Goal: Navigation & Orientation: Find specific page/section

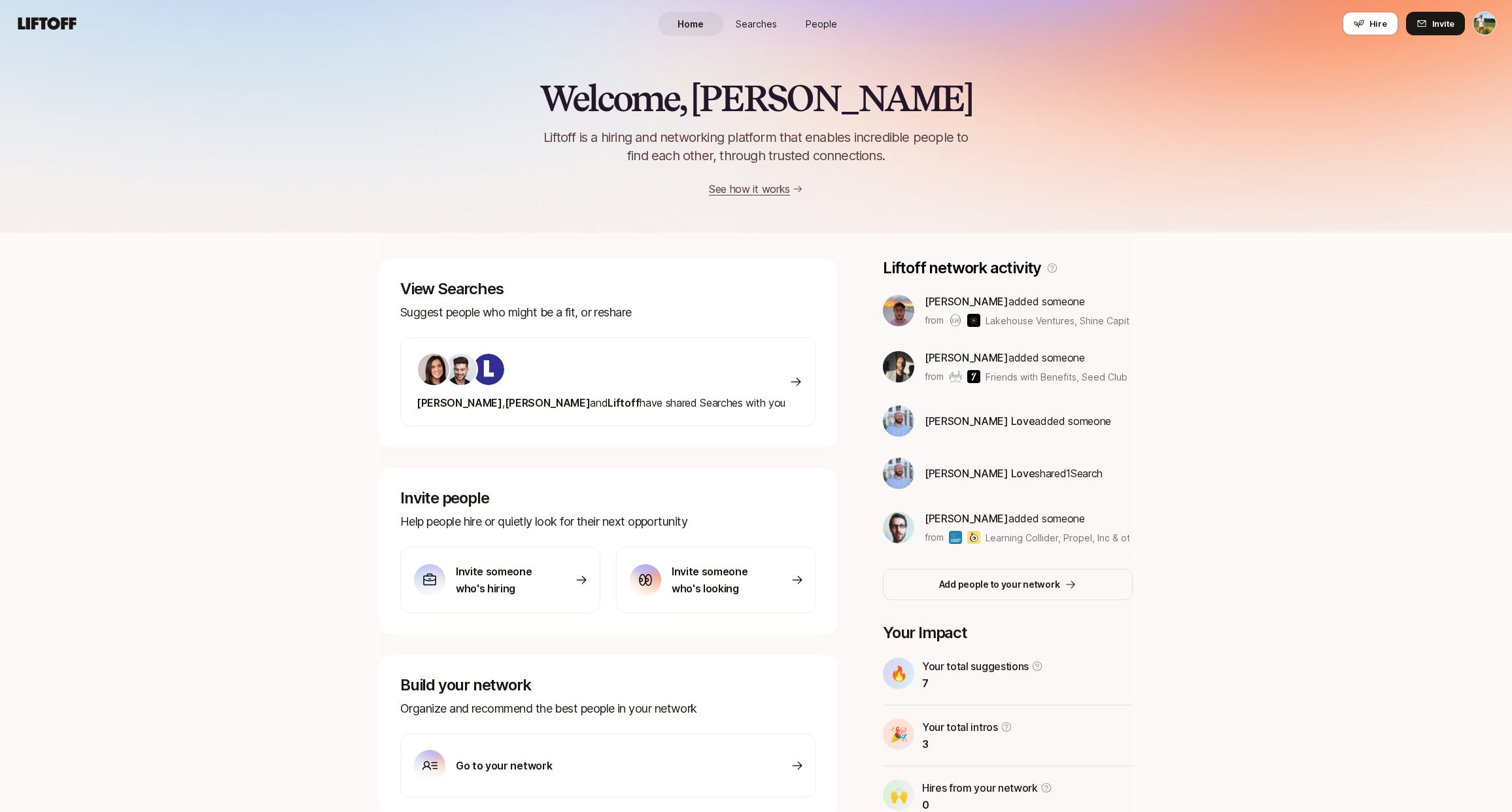
click at [768, 31] on link "Searches" at bounding box center [756, 24] width 66 height 24
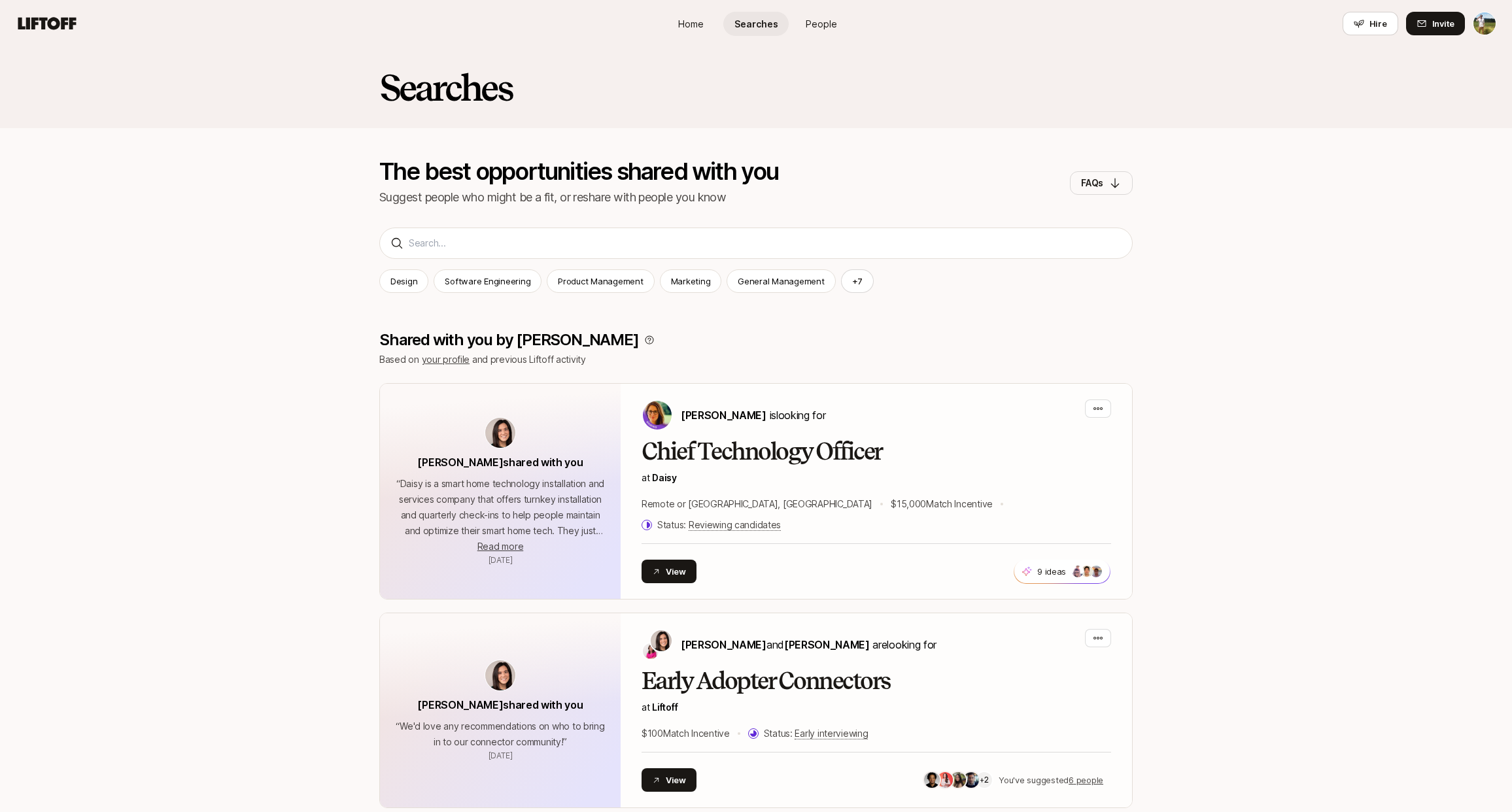
click at [829, 23] on span "People" at bounding box center [821, 23] width 31 height 13
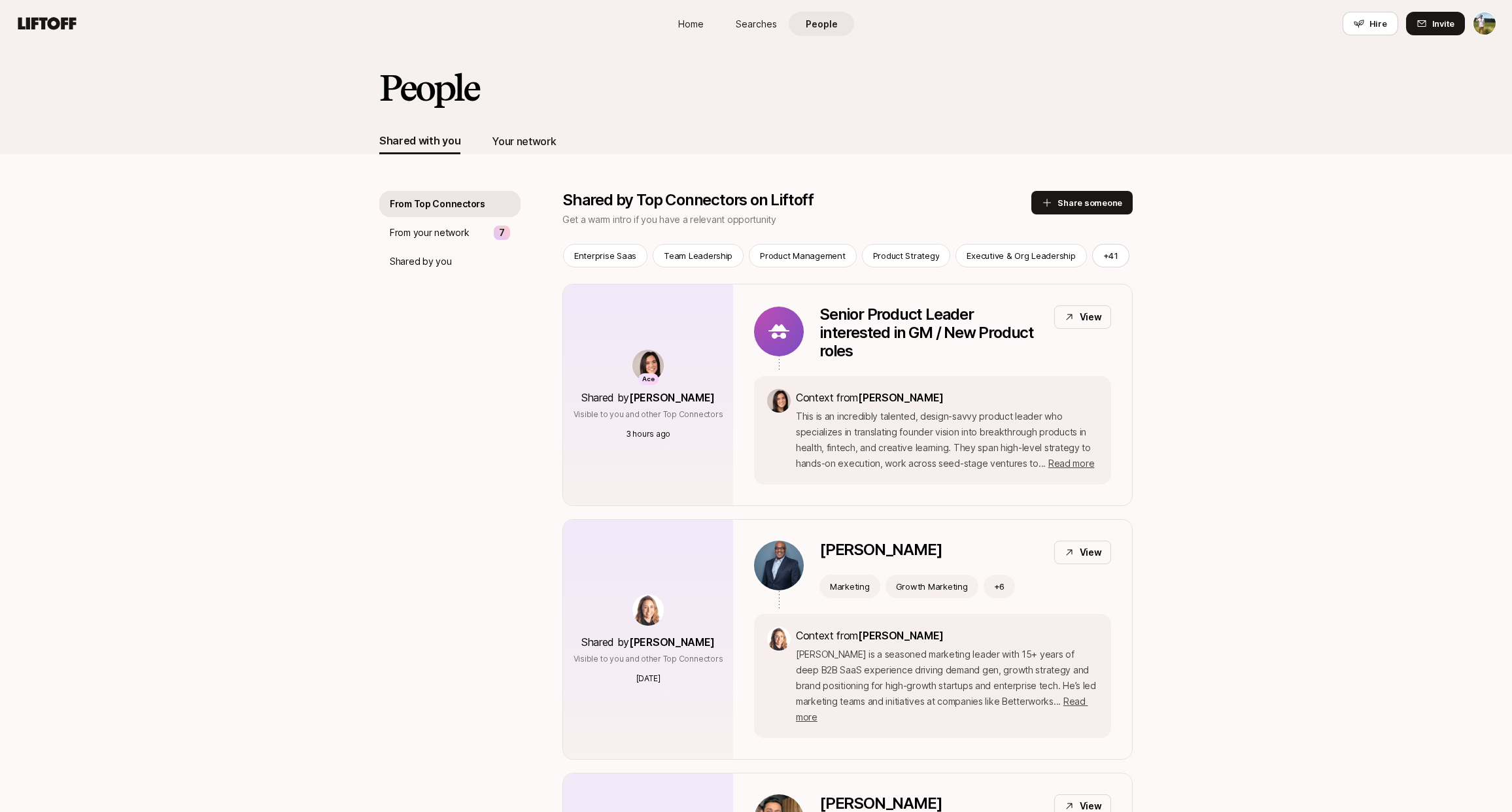
click at [533, 145] on div "Your network" at bounding box center [524, 141] width 64 height 17
